Goal: Navigation & Orientation: Understand site structure

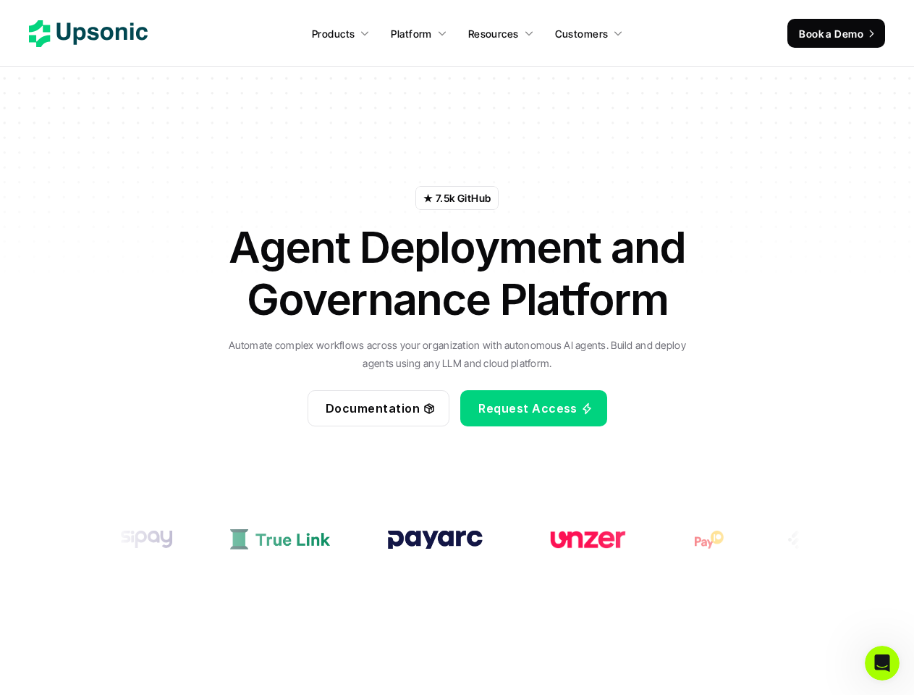
click at [457, 347] on p "Automate complex workflows across your organization with autonomous AI agents. …" at bounding box center [457, 354] width 471 height 36
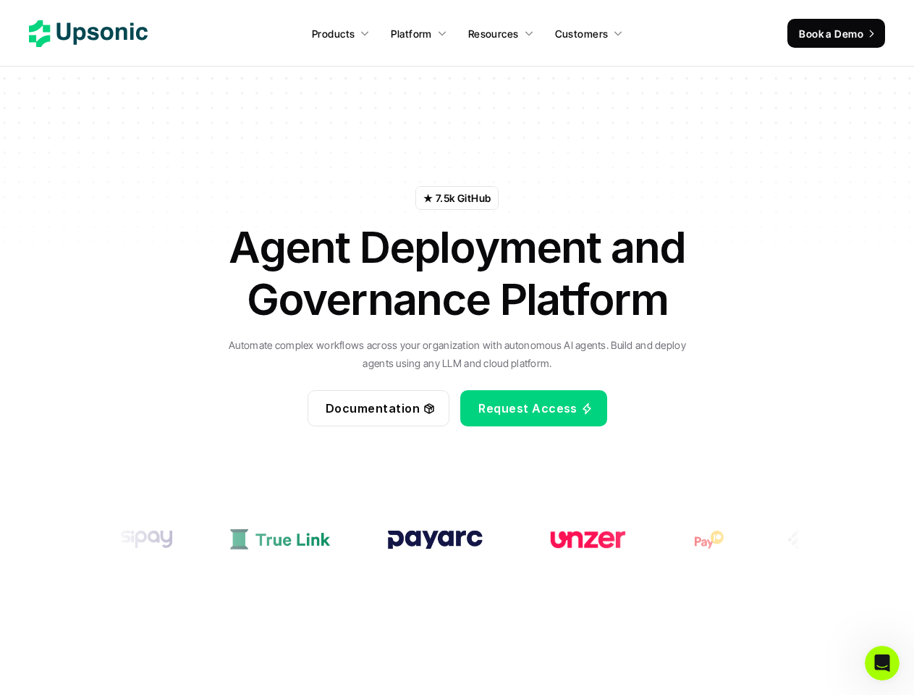
click at [419, 33] on p "Platform" at bounding box center [411, 33] width 41 height 15
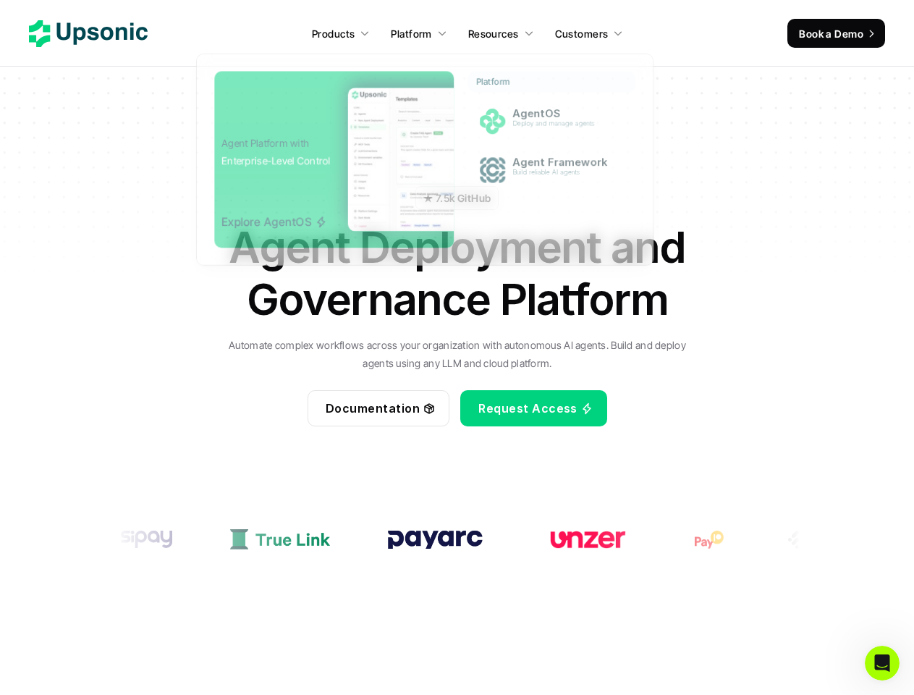
click at [501, 33] on p "Resources" at bounding box center [493, 33] width 51 height 15
